Goal: Complete application form: Complete application form

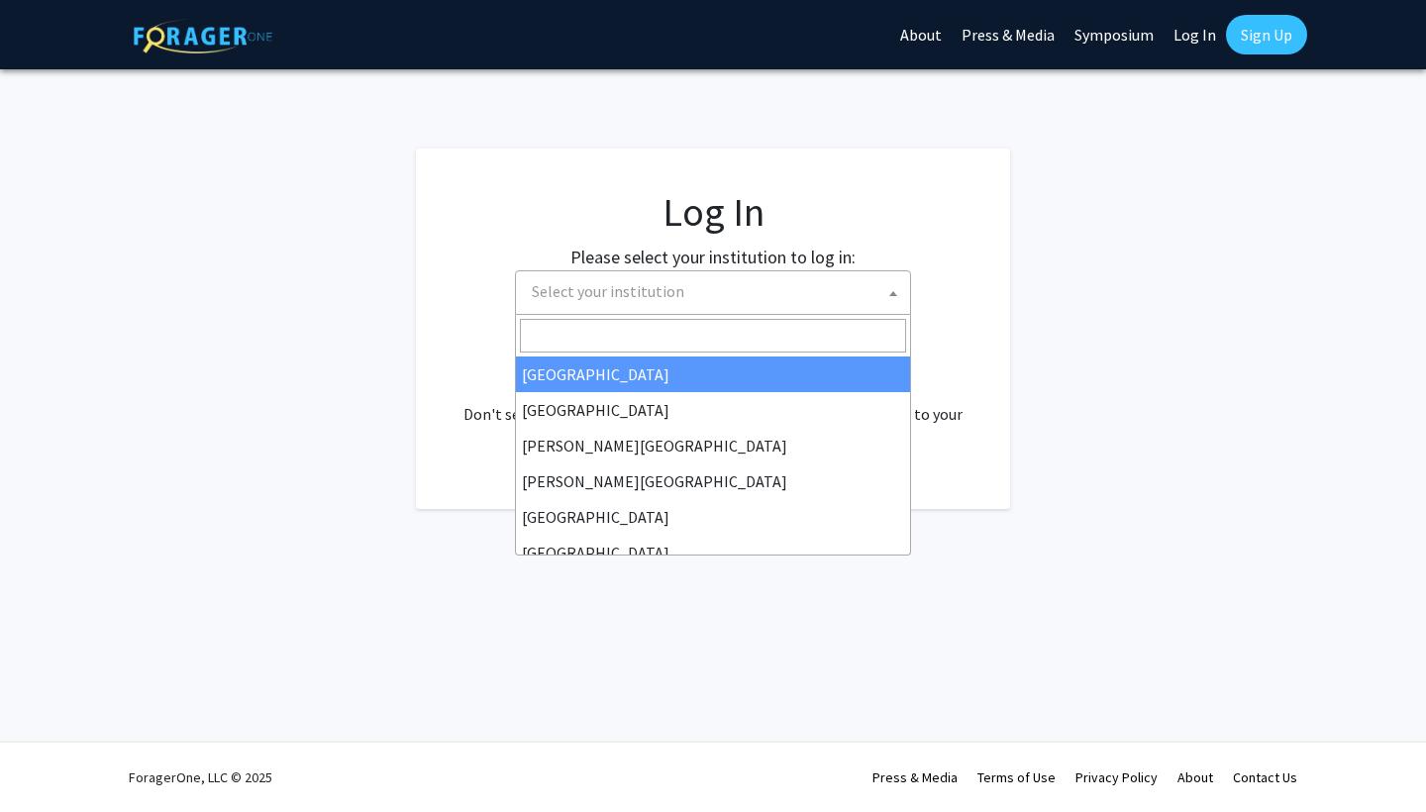
click at [659, 292] on span "Select your institution" at bounding box center [608, 291] width 153 height 20
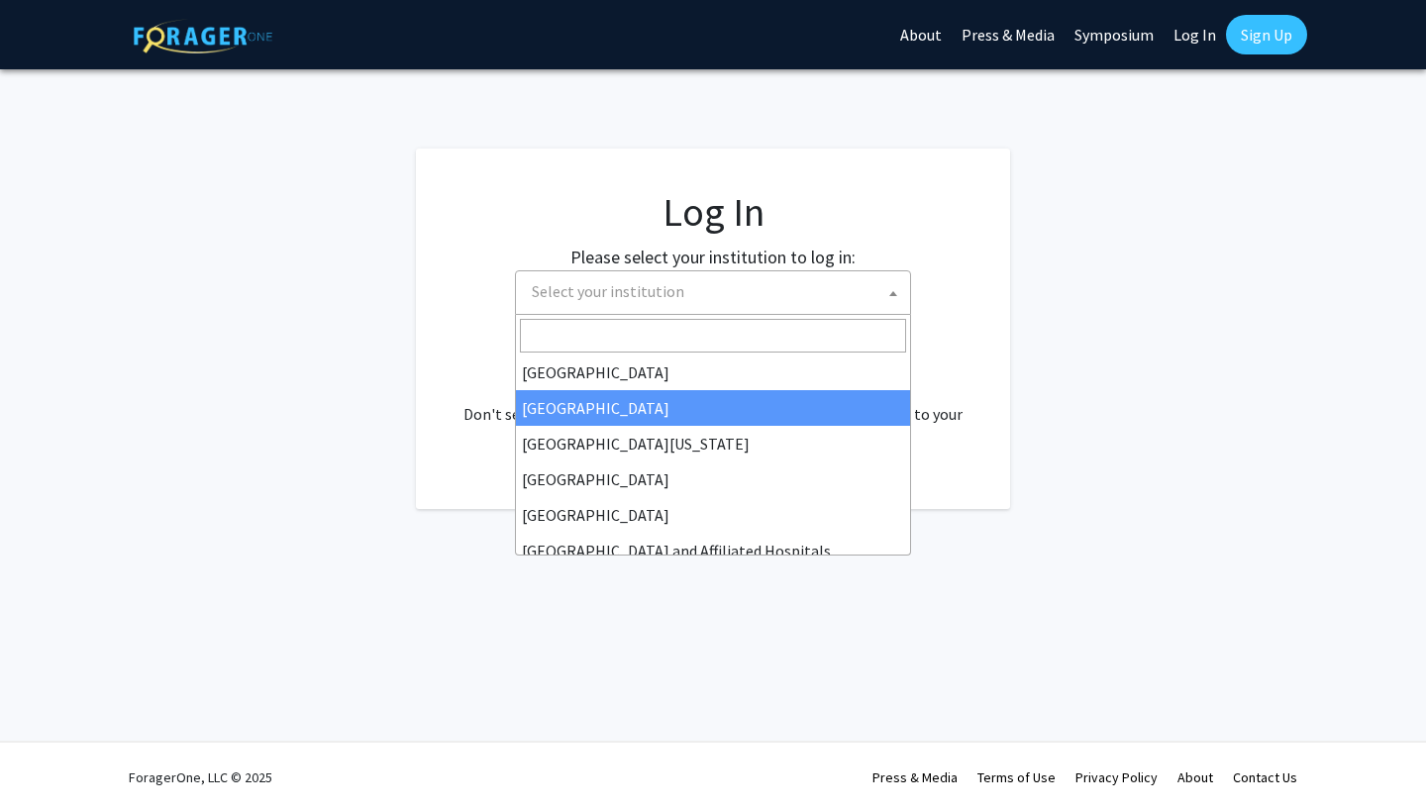
scroll to position [162, 0]
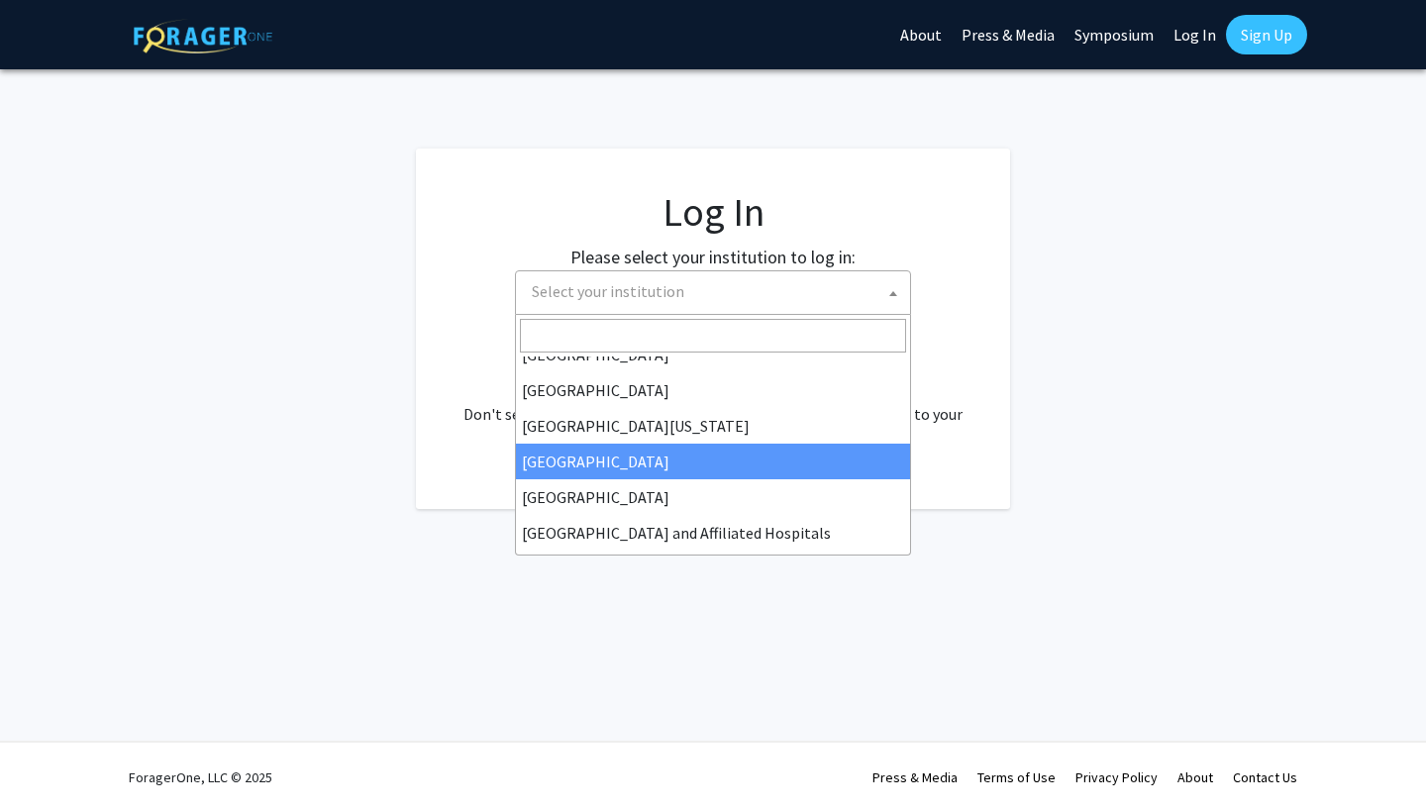
select select "12"
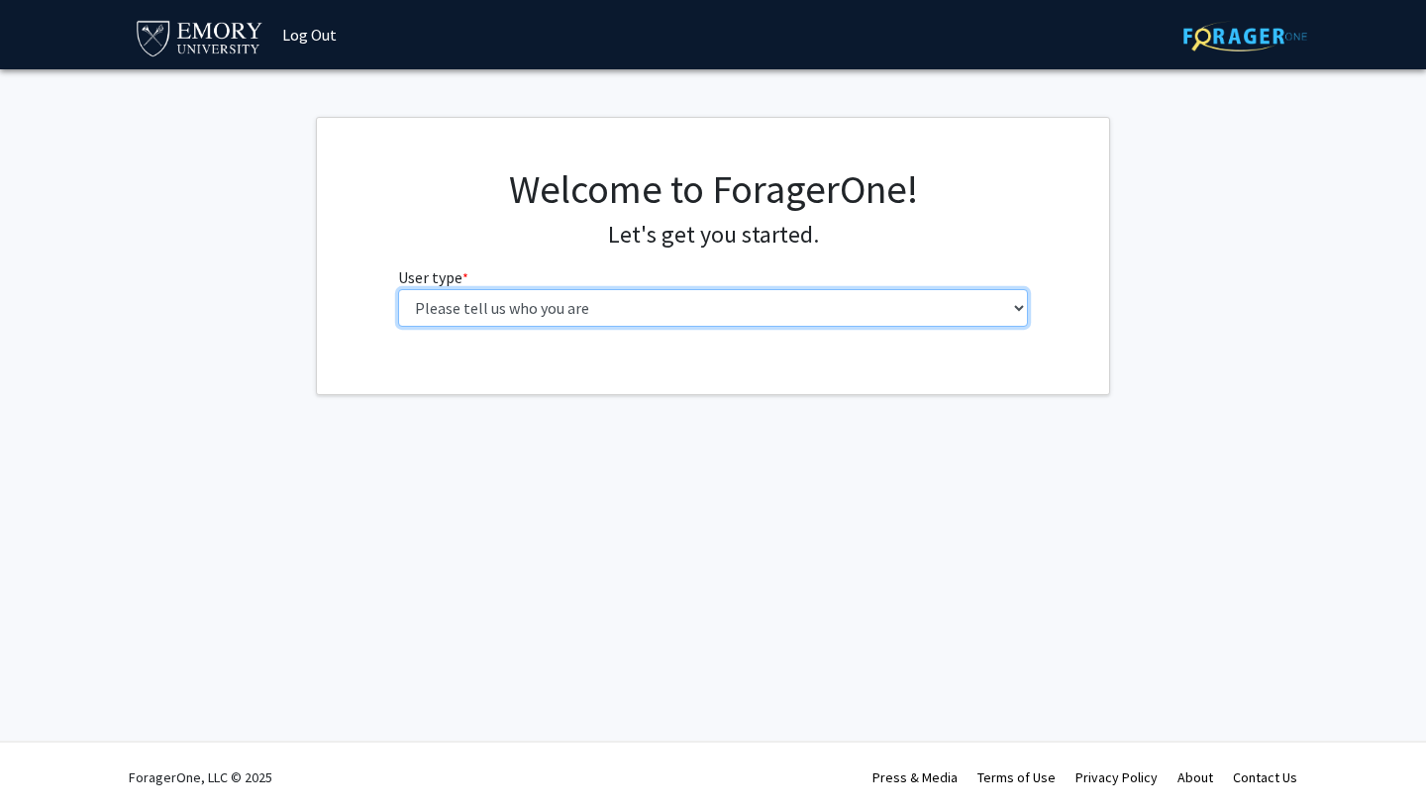
select select "5: faculty"
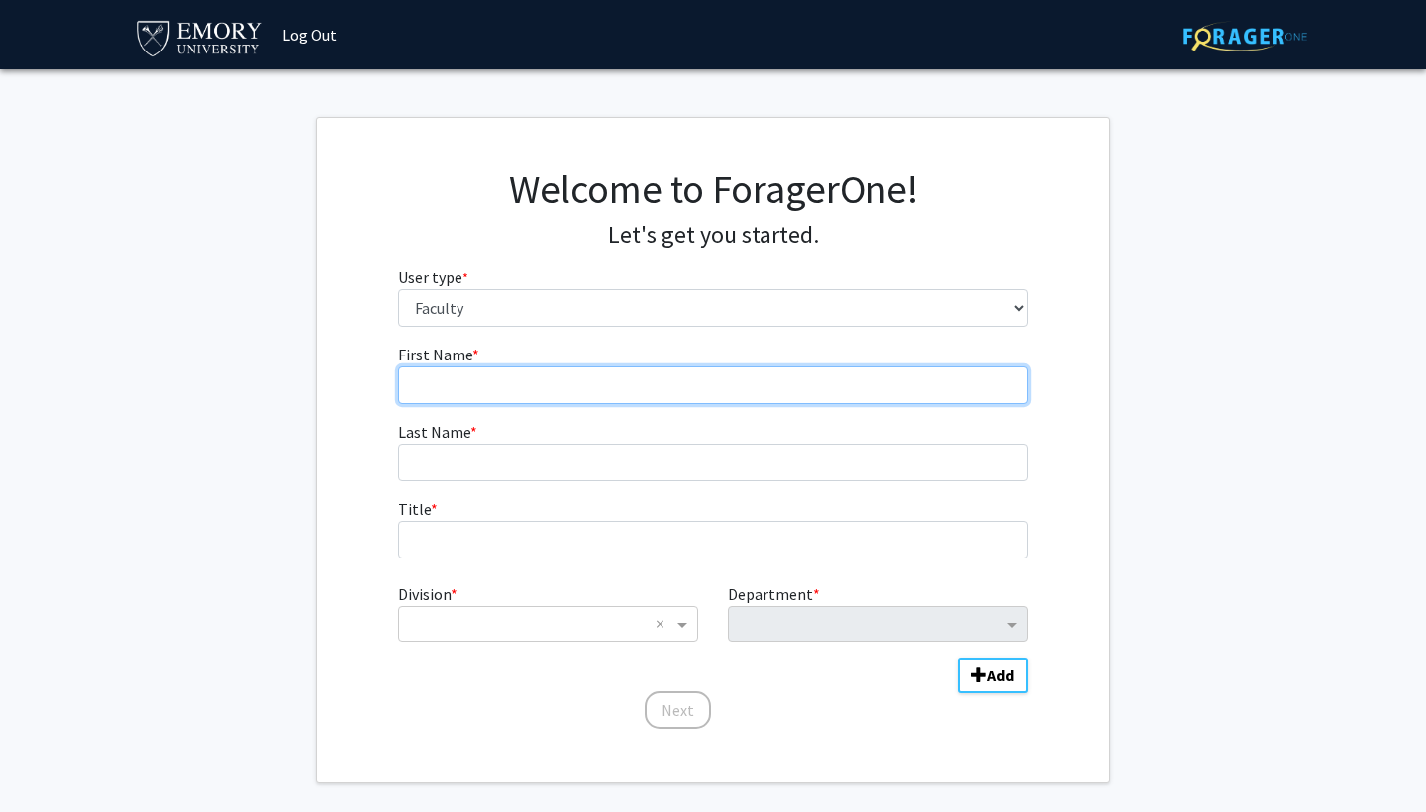
click at [597, 395] on input "First Name * required" at bounding box center [713, 385] width 631 height 38
type input "[PERSON_NAME]"
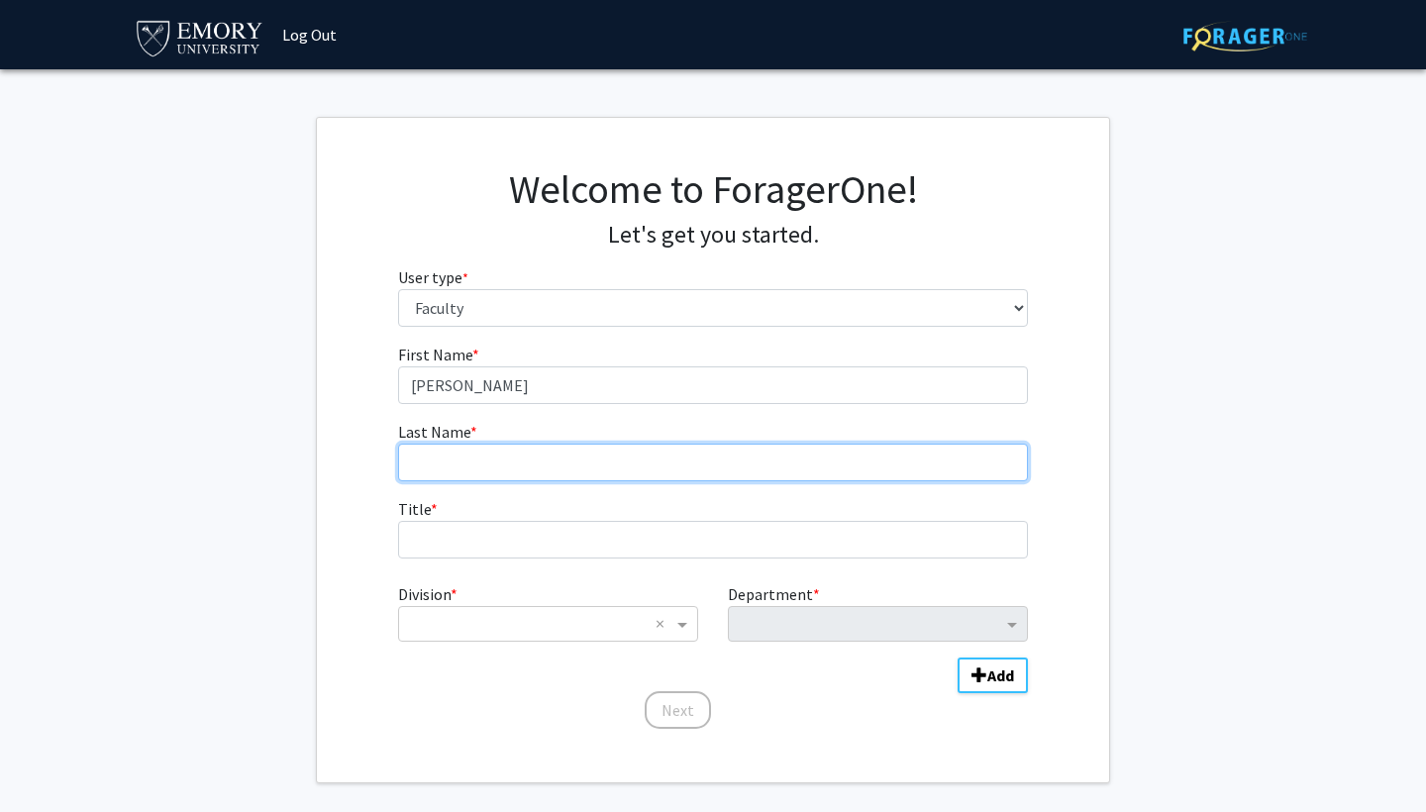
click at [542, 454] on input "Last Name * required" at bounding box center [713, 463] width 631 height 38
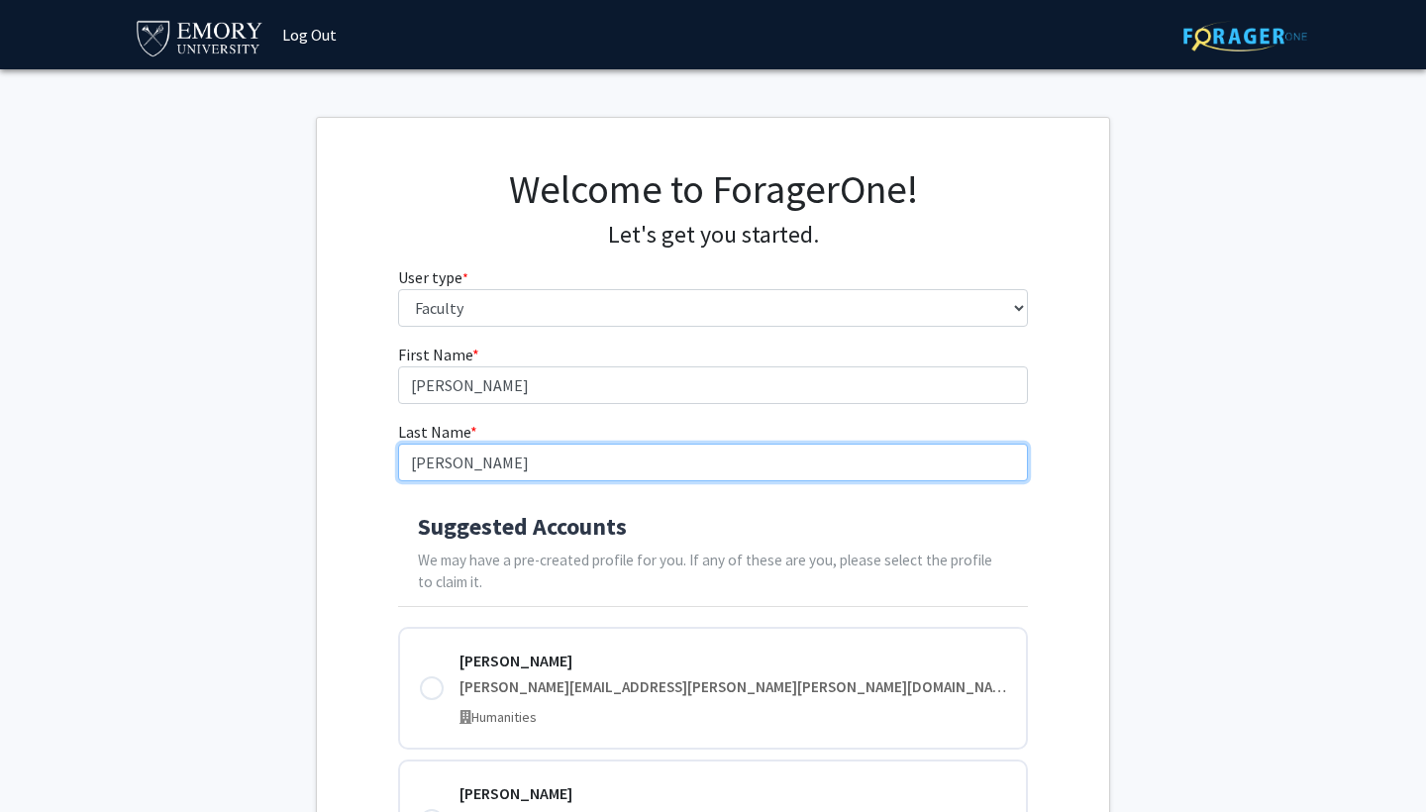
click at [463, 465] on input "[PERSON_NAME]" at bounding box center [713, 463] width 631 height 38
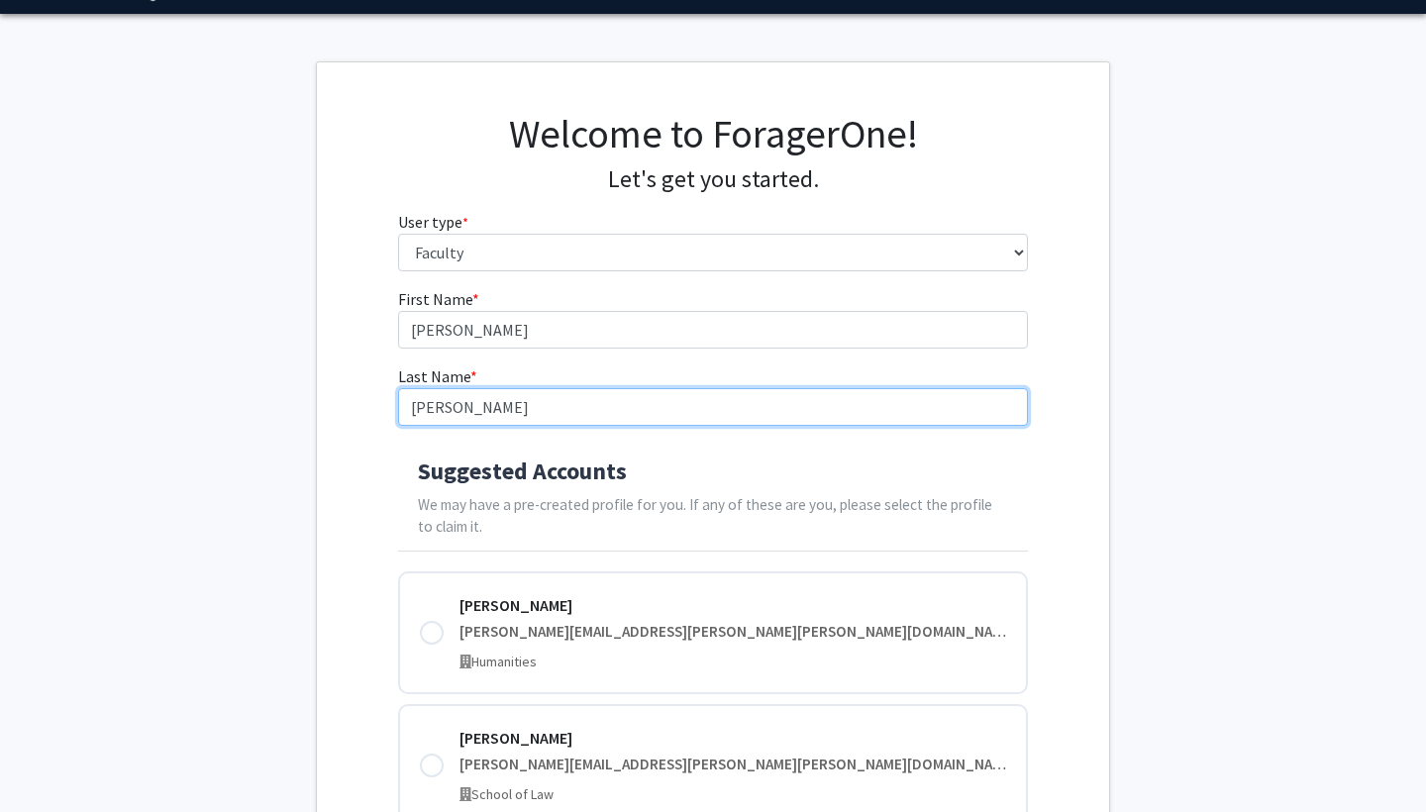
scroll to position [60, 0]
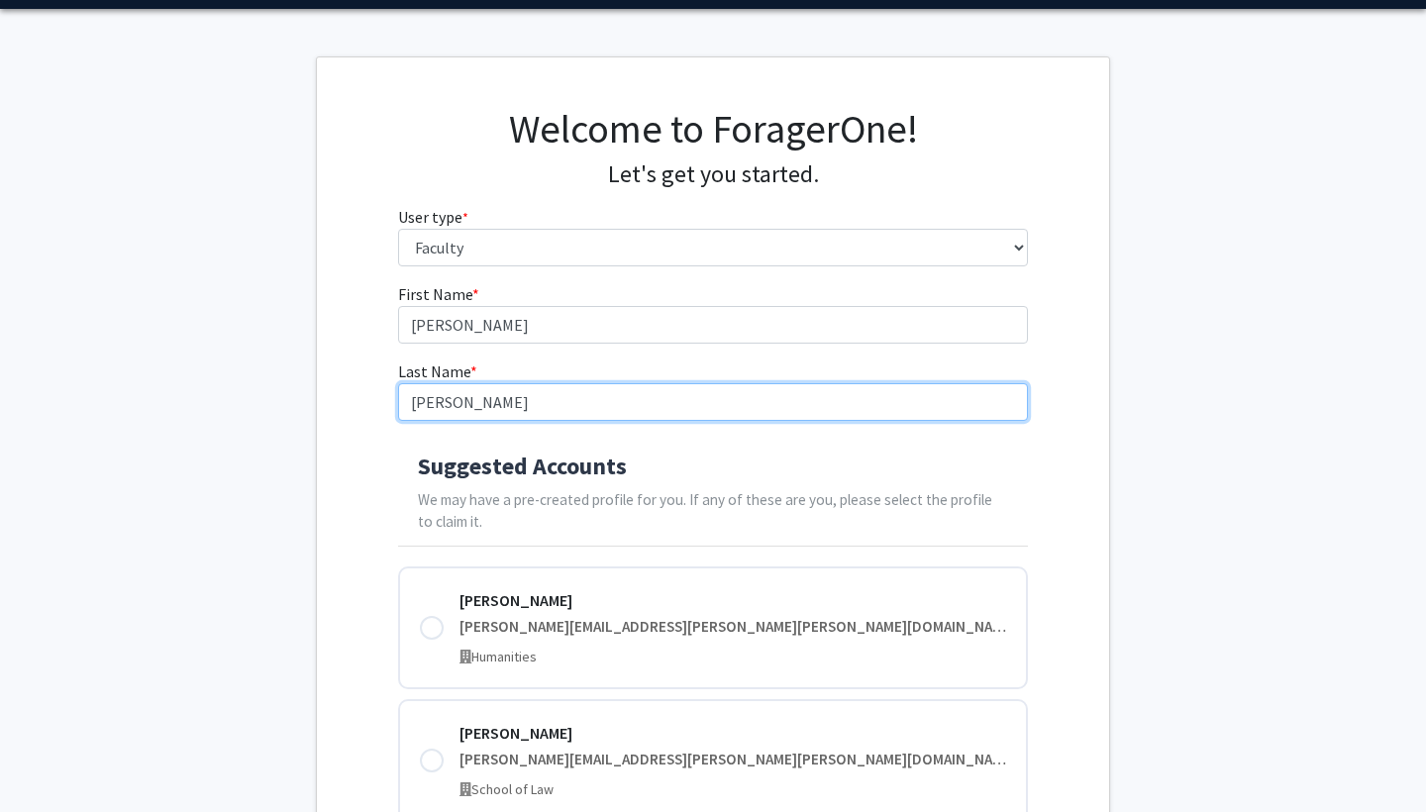
type input "[PERSON_NAME]"
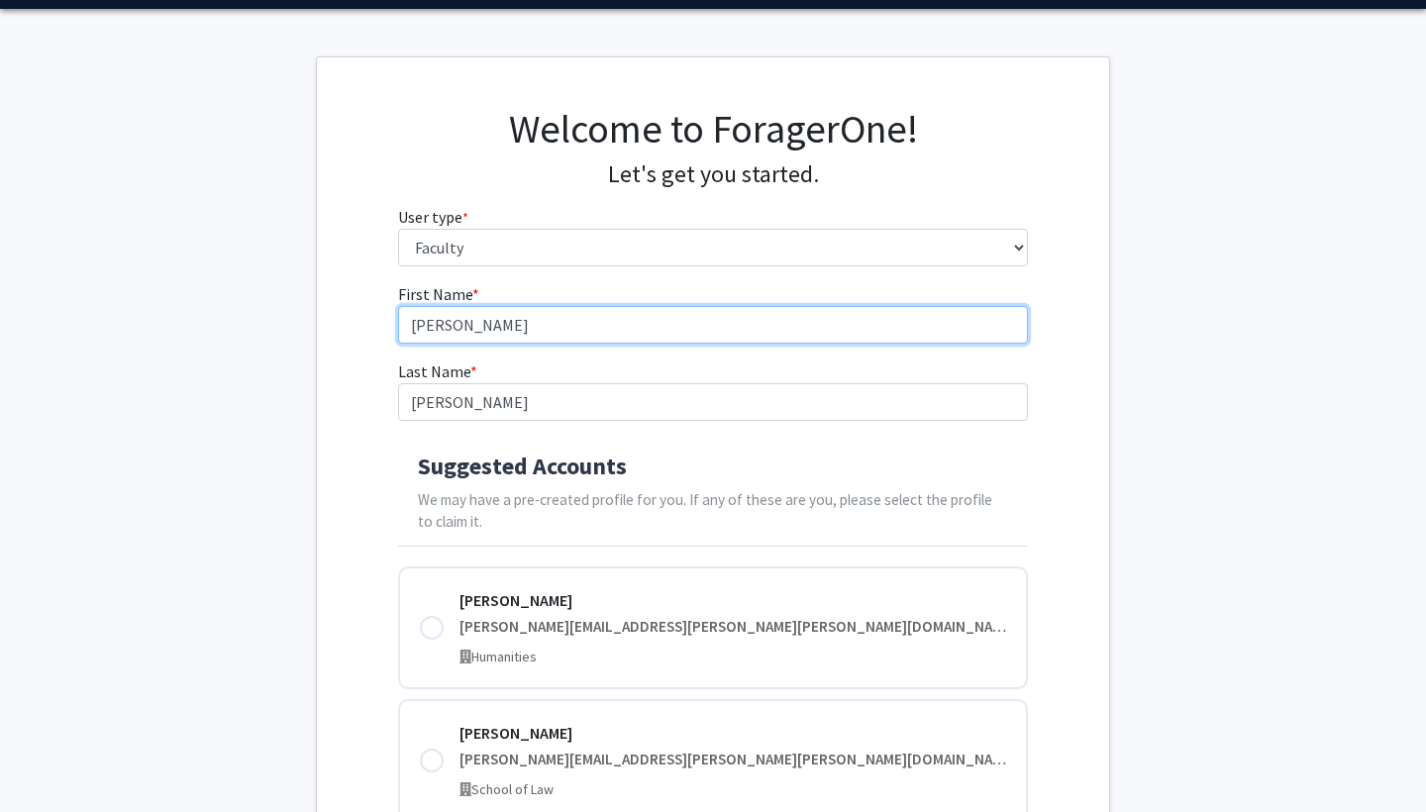
drag, startPoint x: 454, startPoint y: 325, endPoint x: 378, endPoint y: 323, distance: 75.3
click at [379, 323] on div "First Name * required [PERSON_NAME] Last Name * required [PERSON_NAME] Suggeste…" at bounding box center [713, 694] width 792 height 825
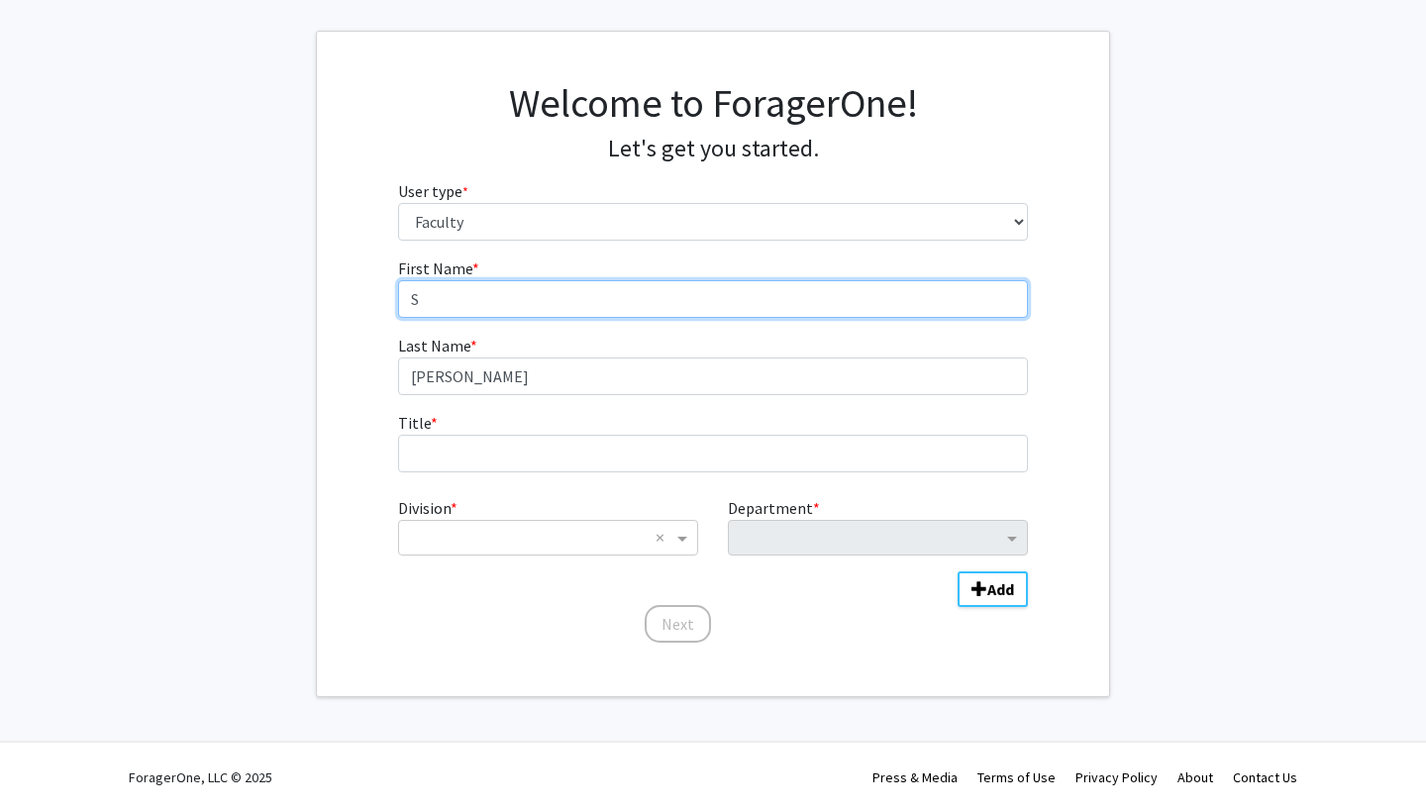
scroll to position [85, 0]
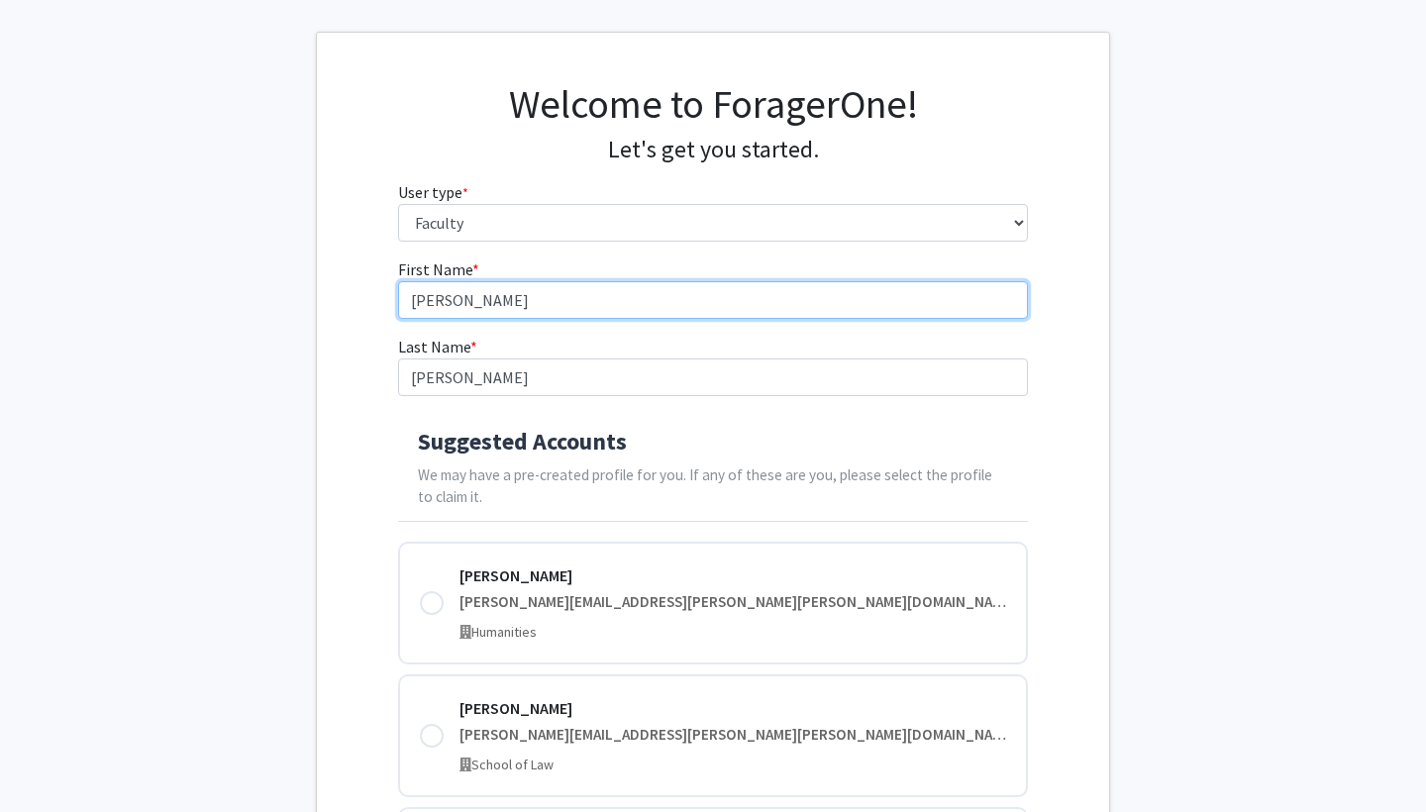
type input "[PERSON_NAME]"
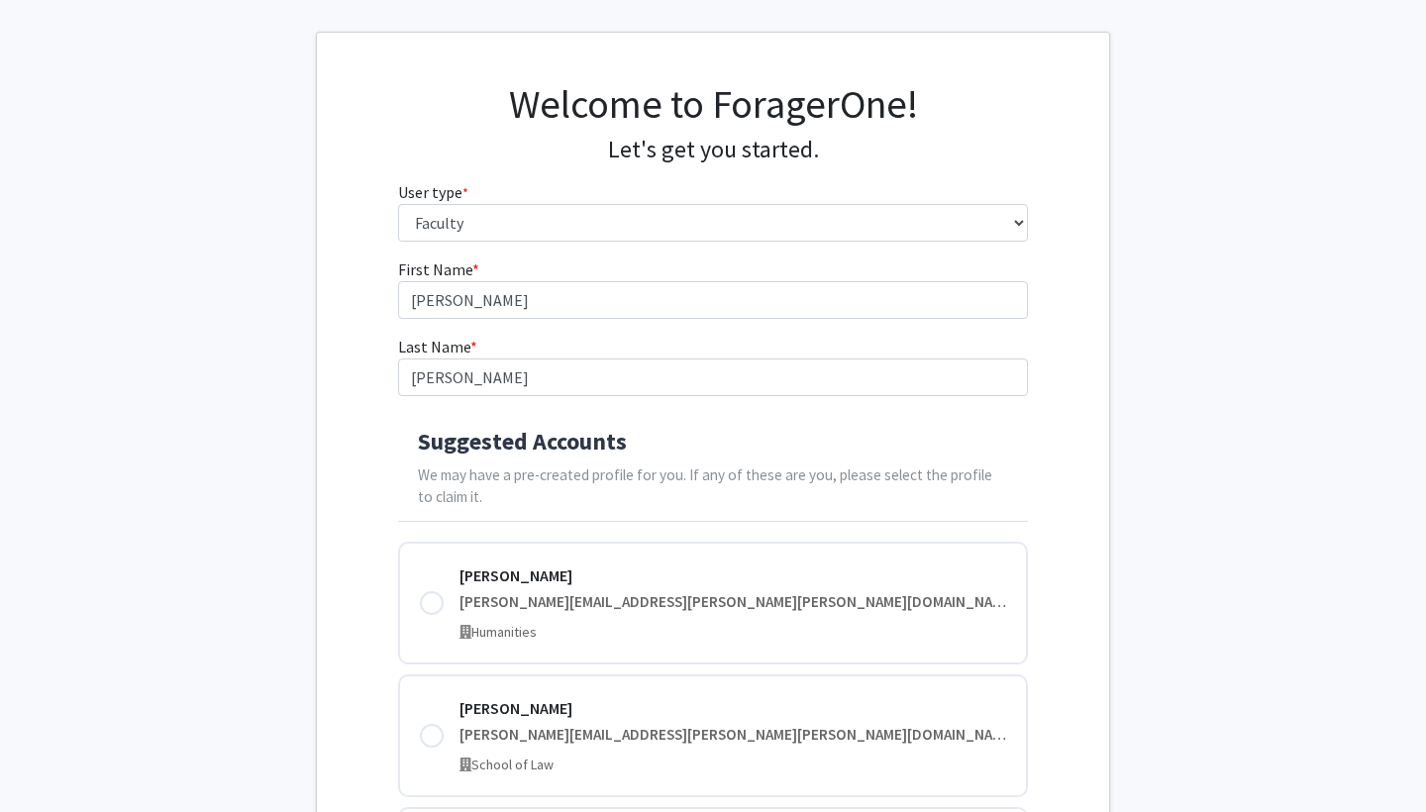
click at [744, 419] on div "Suggested Accounts We may have a pre-created profile for you. If any of these a…" at bounding box center [713, 469] width 631 height 106
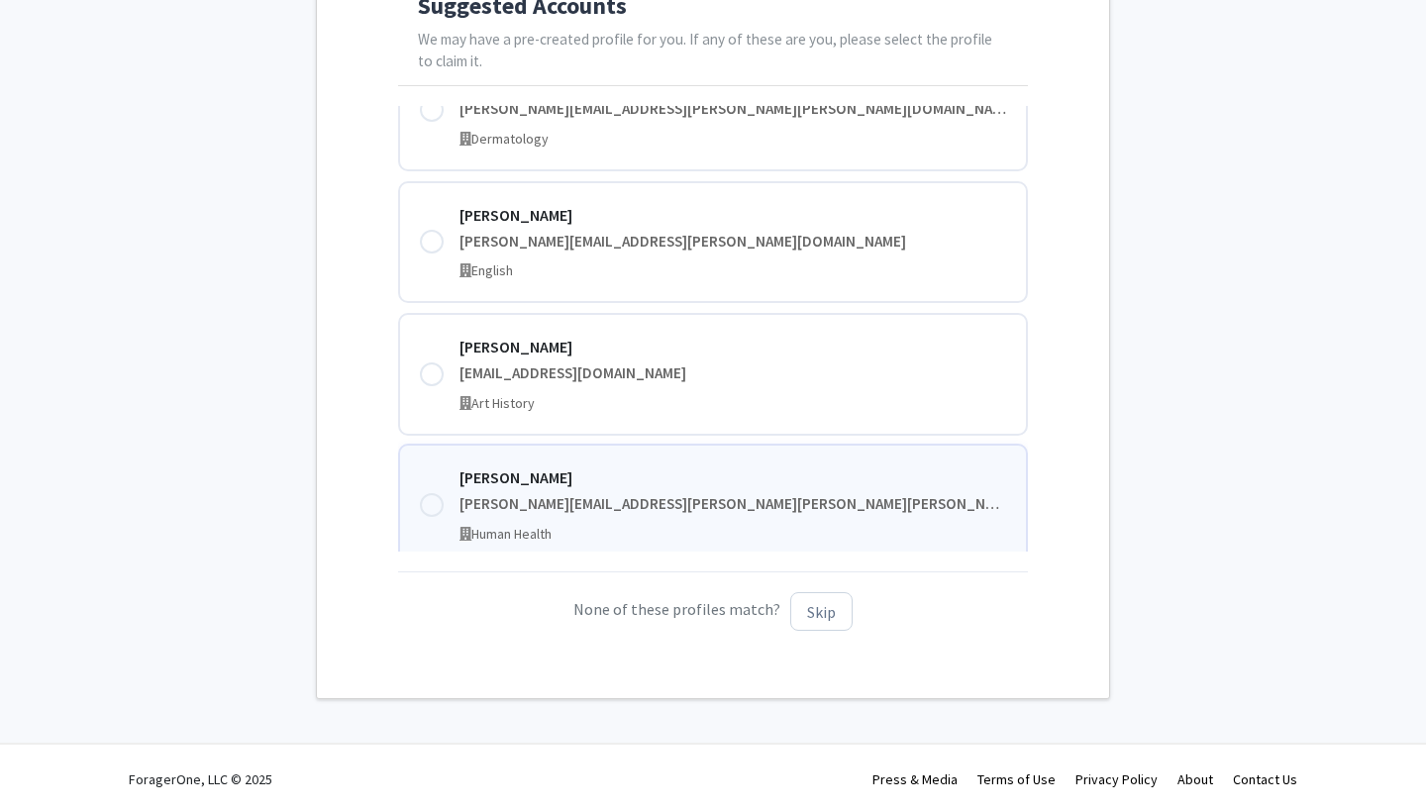
scroll to position [520, 0]
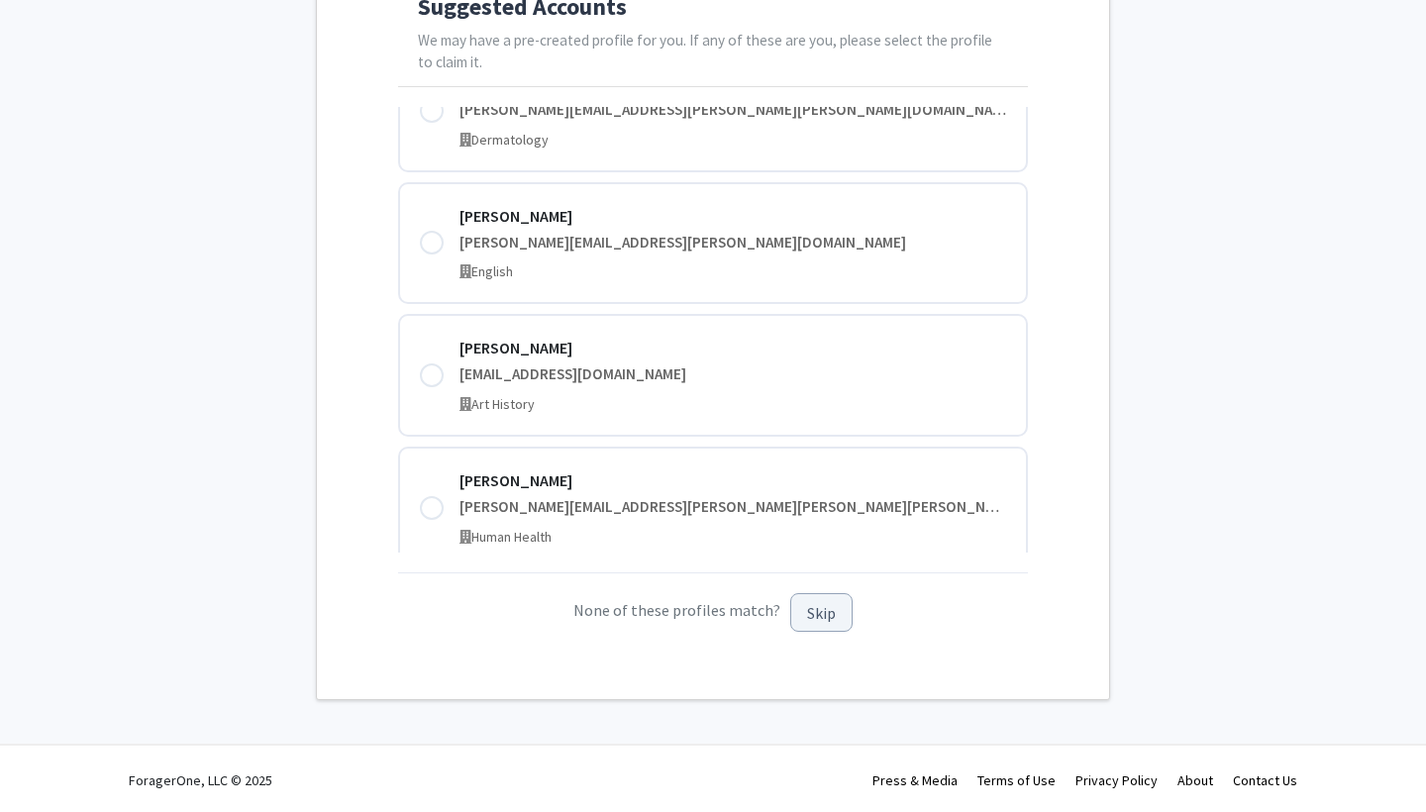
click at [817, 610] on button "Skip" at bounding box center [821, 612] width 62 height 39
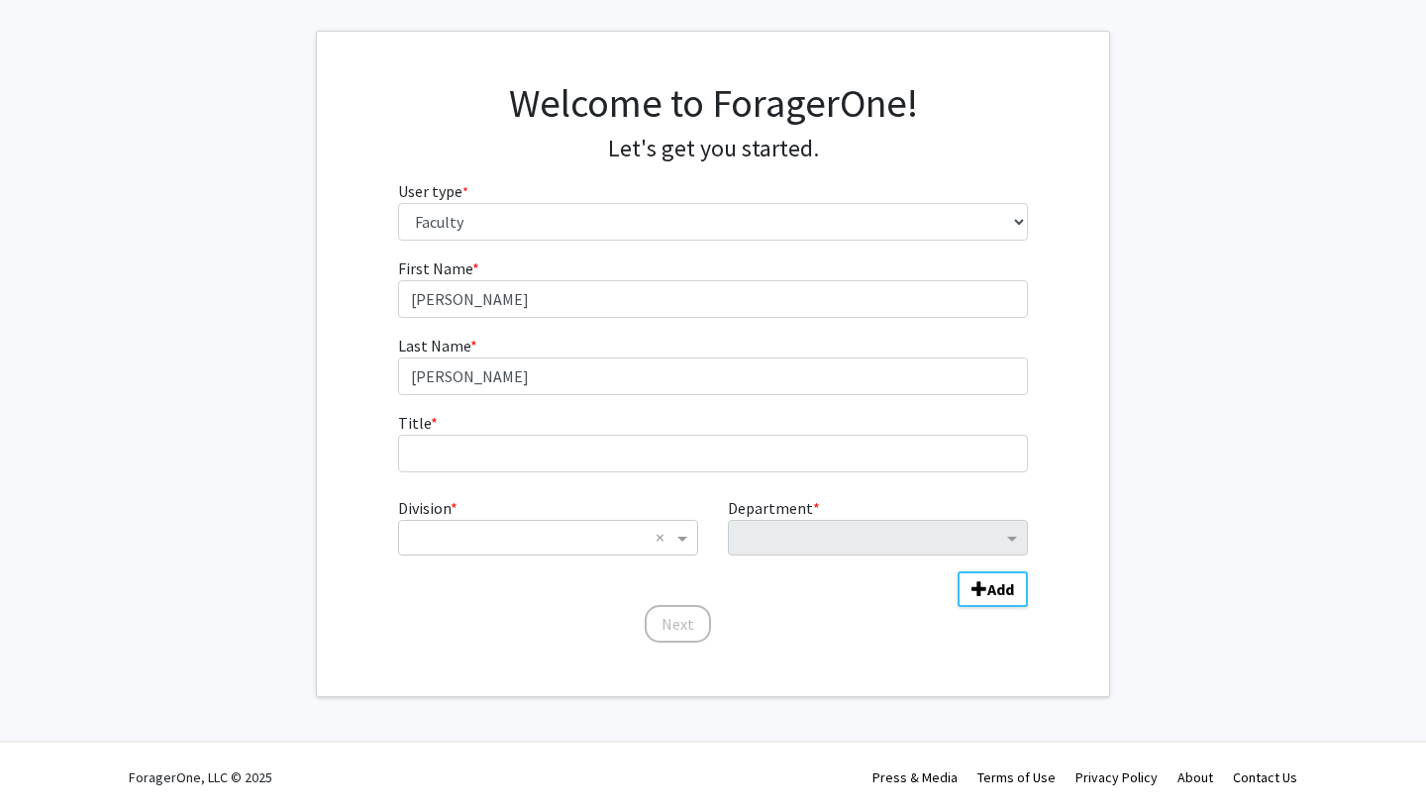
scroll to position [85, 0]
click at [1009, 544] on span "Department" at bounding box center [1014, 539] width 25 height 24
click at [1010, 540] on span "Department" at bounding box center [1014, 539] width 25 height 24
